Goal: Register for event/course

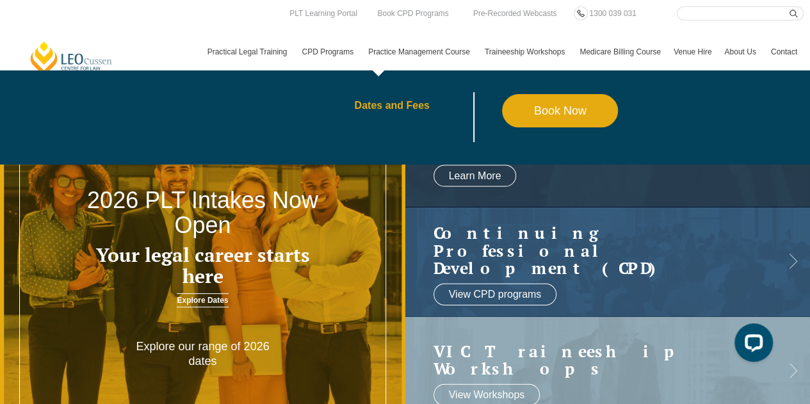
click at [407, 106] on link "Dates and Fees" at bounding box center [428, 106] width 148 height 10
